Goal: Find specific page/section: Find specific page/section

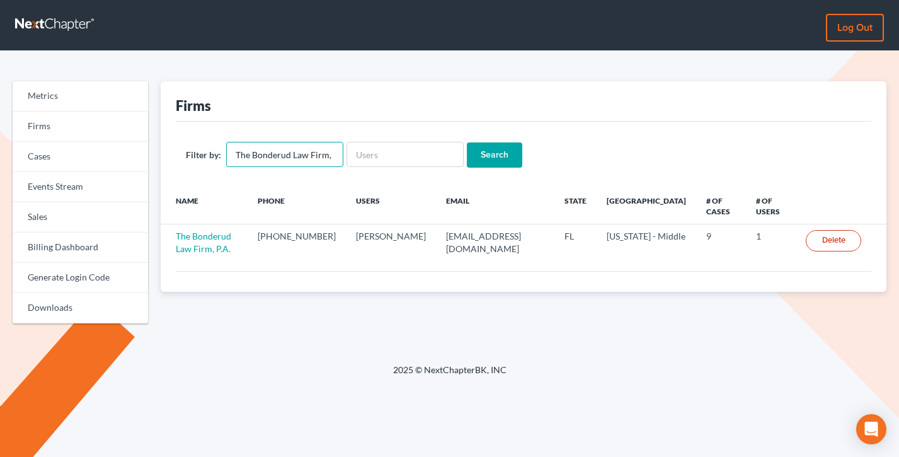
click at [296, 156] on input "The Bonderud Law Firm, P.A." at bounding box center [284, 154] width 117 height 25
type input "draper"
click at [467, 142] on input "Search" at bounding box center [494, 154] width 55 height 25
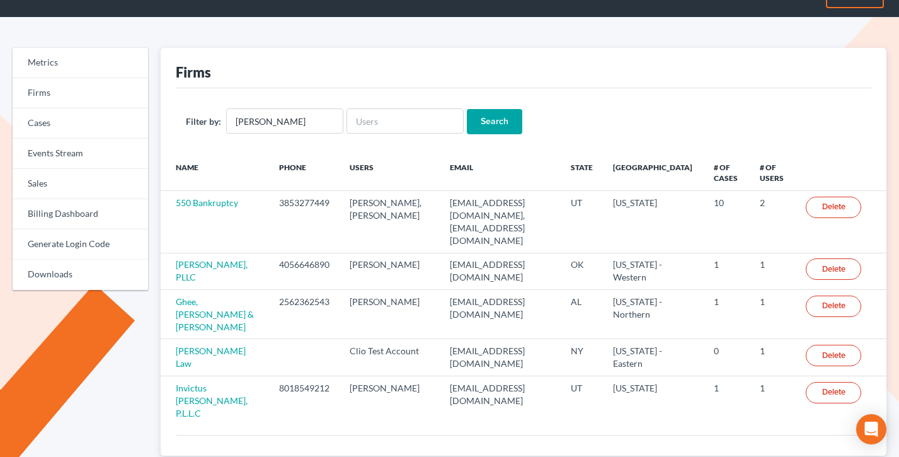
scroll to position [38, 0]
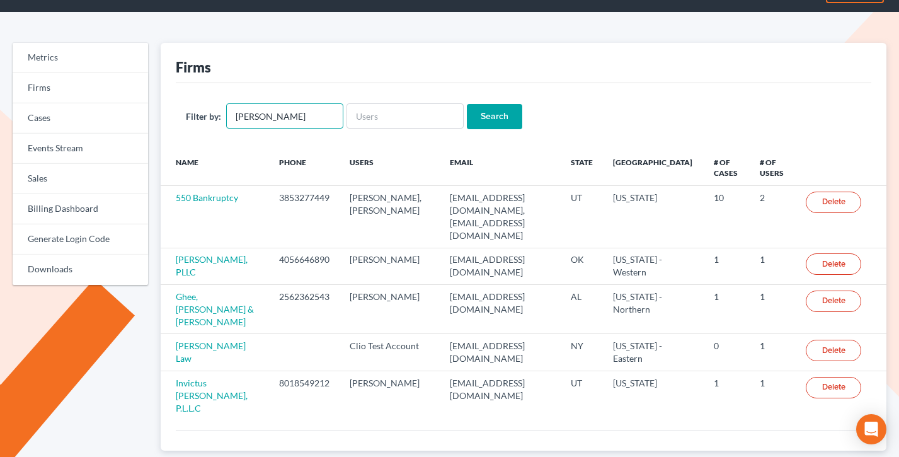
click at [282, 115] on input "[PERSON_NAME]" at bounding box center [284, 115] width 117 height 25
click at [282, 115] on input "draper" at bounding box center [284, 115] width 117 height 25
type input "[PERSON_NAME]"
click at [467, 104] on input "Search" at bounding box center [494, 116] width 55 height 25
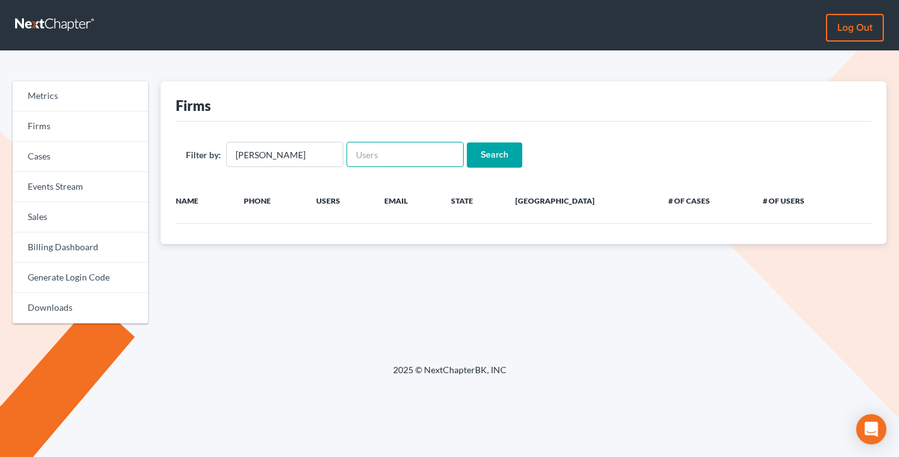
click at [362, 149] on input "text" at bounding box center [404, 154] width 117 height 25
paste input "[PERSON_NAME][EMAIL_ADDRESS][DOMAIN_NAME]"
type input "[PERSON_NAME][EMAIL_ADDRESS][DOMAIN_NAME]"
click at [262, 158] on input "ann draper" at bounding box center [284, 154] width 117 height 25
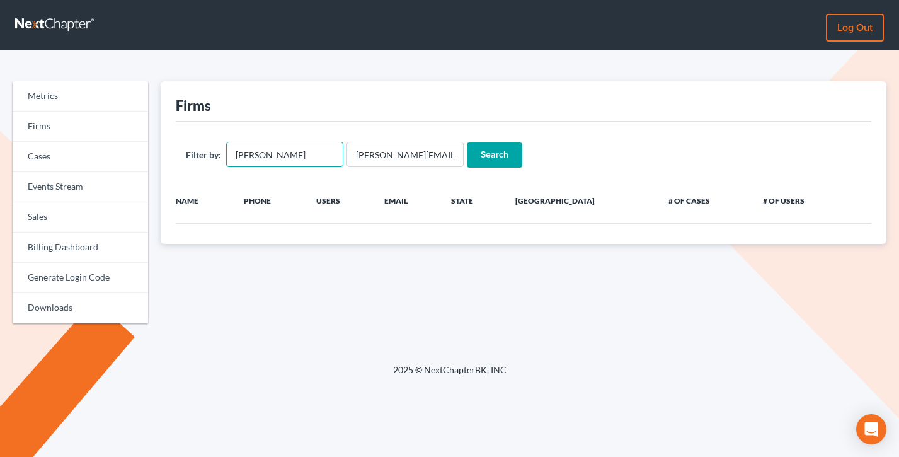
click at [262, 158] on input "ann draper" at bounding box center [284, 154] width 117 height 25
click at [467, 142] on input "Search" at bounding box center [494, 154] width 55 height 25
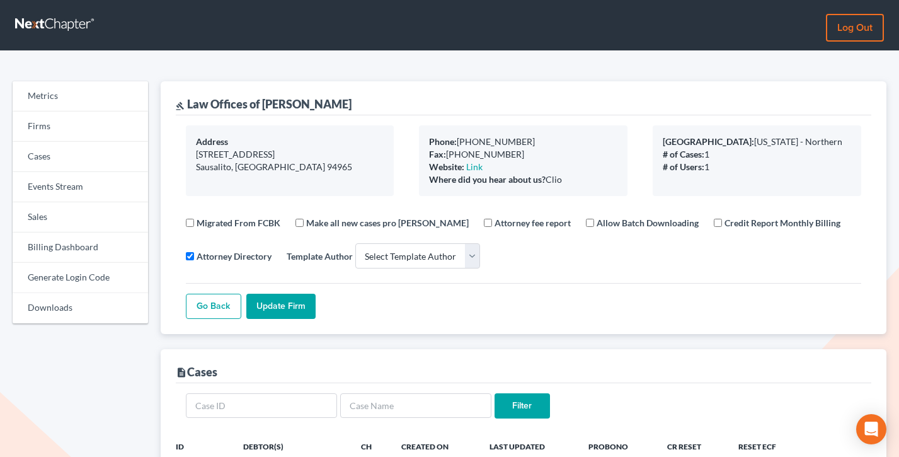
select select
click at [77, 237] on link "Billing Dashboard" at bounding box center [80, 247] width 135 height 30
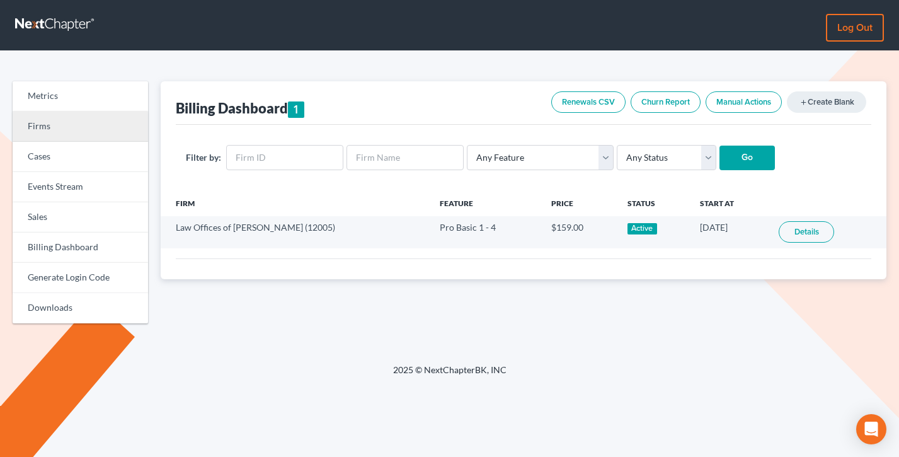
click at [103, 124] on link "Firms" at bounding box center [80, 126] width 135 height 30
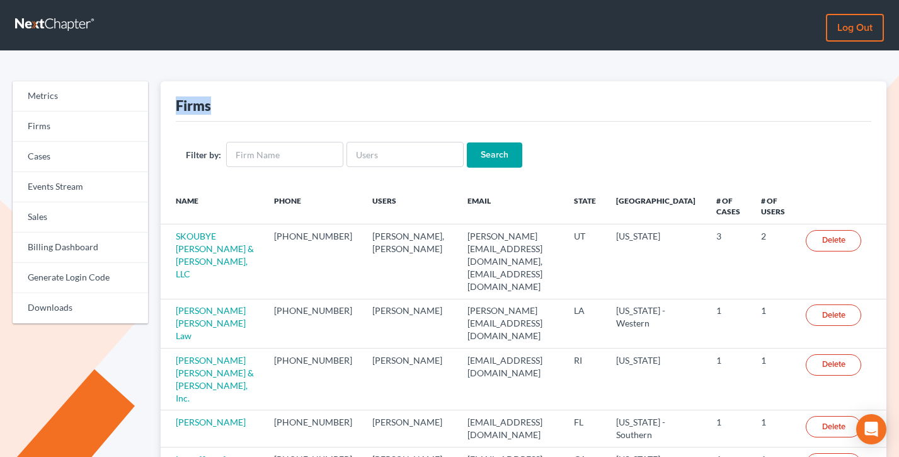
drag, startPoint x: 200, startPoint y: 108, endPoint x: 176, endPoint y: 108, distance: 23.3
click at [176, 108] on div "Firms" at bounding box center [524, 101] width 696 height 40
click at [176, 108] on div "Firms" at bounding box center [193, 105] width 35 height 18
drag, startPoint x: 207, startPoint y: 106, endPoint x: 171, endPoint y: 106, distance: 35.3
click at [171, 106] on div "Firms Filter by: Search Name Phone Users Email State Primary District # of Case…" at bounding box center [524, 414] width 726 height 667
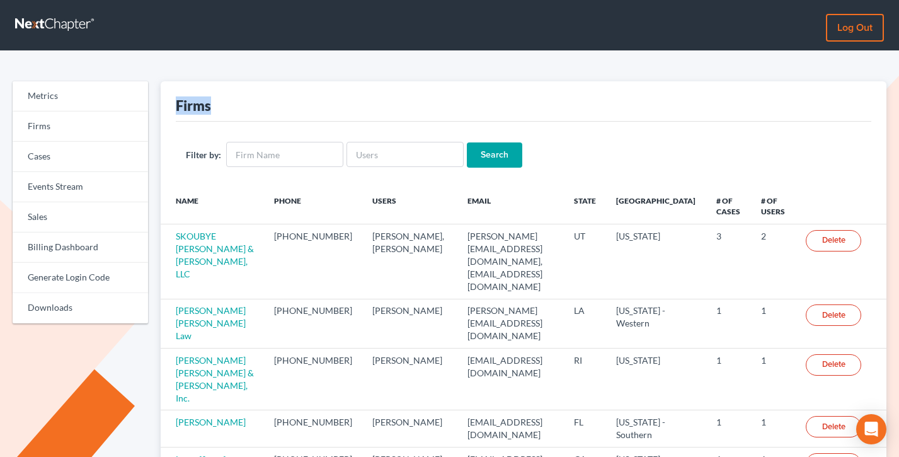
click at [171, 106] on div "Firms Filter by: Search Name Phone Users Email State Primary District # of Case…" at bounding box center [524, 414] width 726 height 667
